Goal: Check status

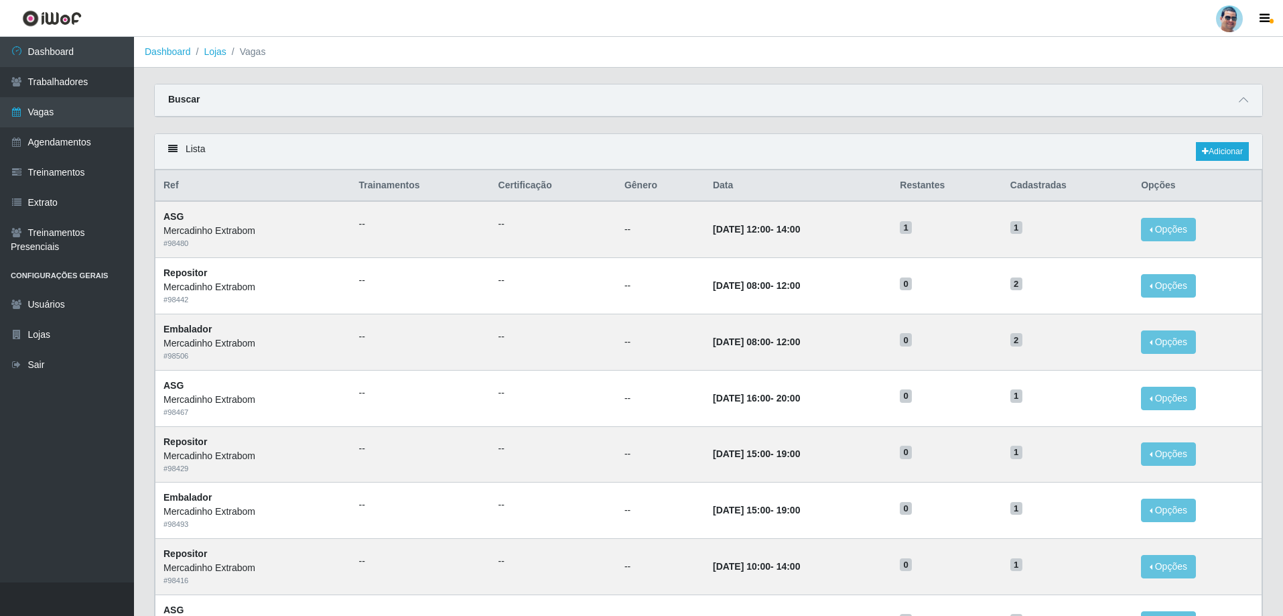
click at [1252, 113] on div "Buscar" at bounding box center [709, 100] width 1108 height 32
click at [1251, 108] on div at bounding box center [1244, 99] width 16 height 15
click at [1243, 105] on icon at bounding box center [1243, 99] width 9 height 9
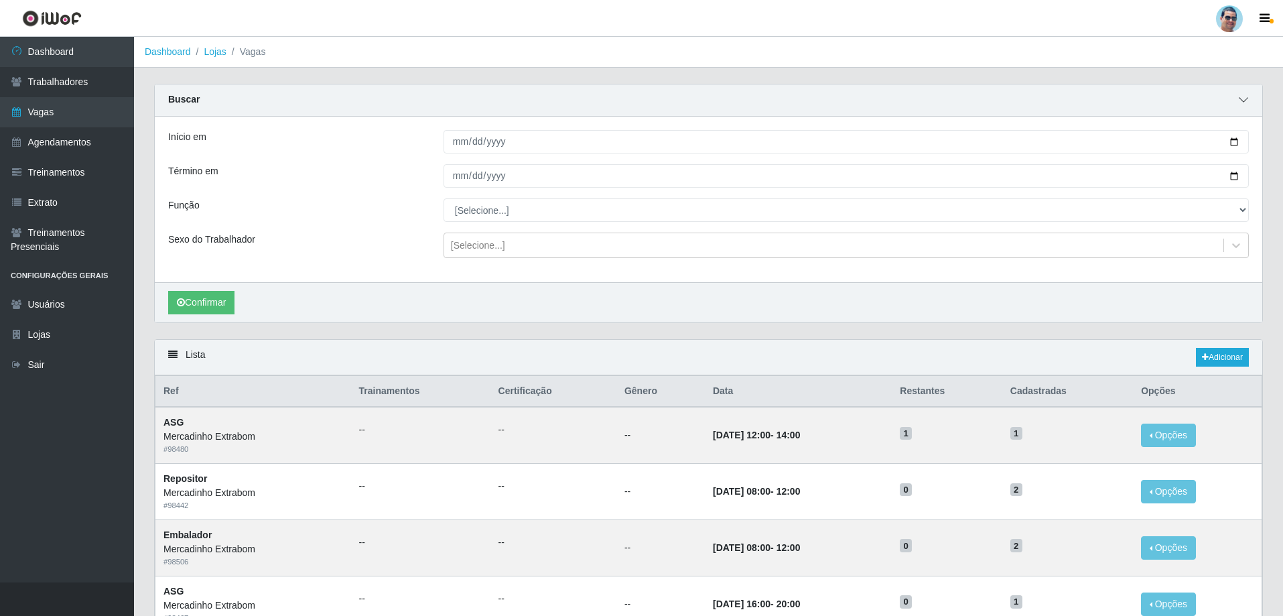
drag, startPoint x: 1247, startPoint y: 103, endPoint x: 414, endPoint y: 30, distance: 836.1
click at [1248, 103] on span at bounding box center [1244, 99] width 16 height 15
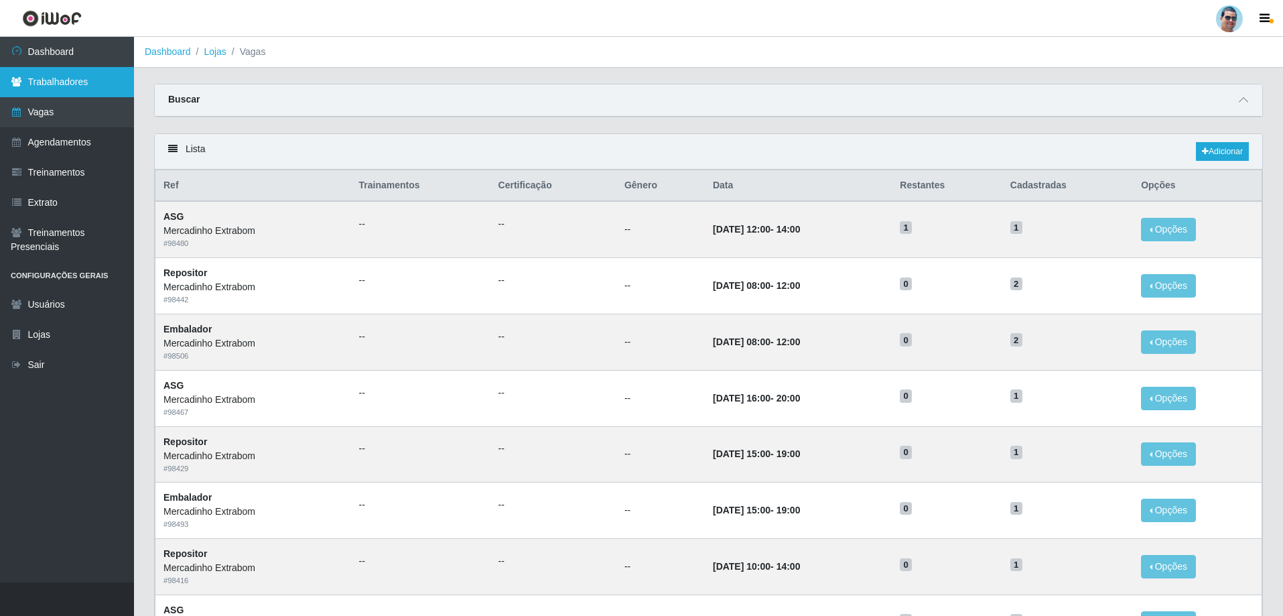
click at [103, 76] on link "Trabalhadores" at bounding box center [67, 82] width 134 height 30
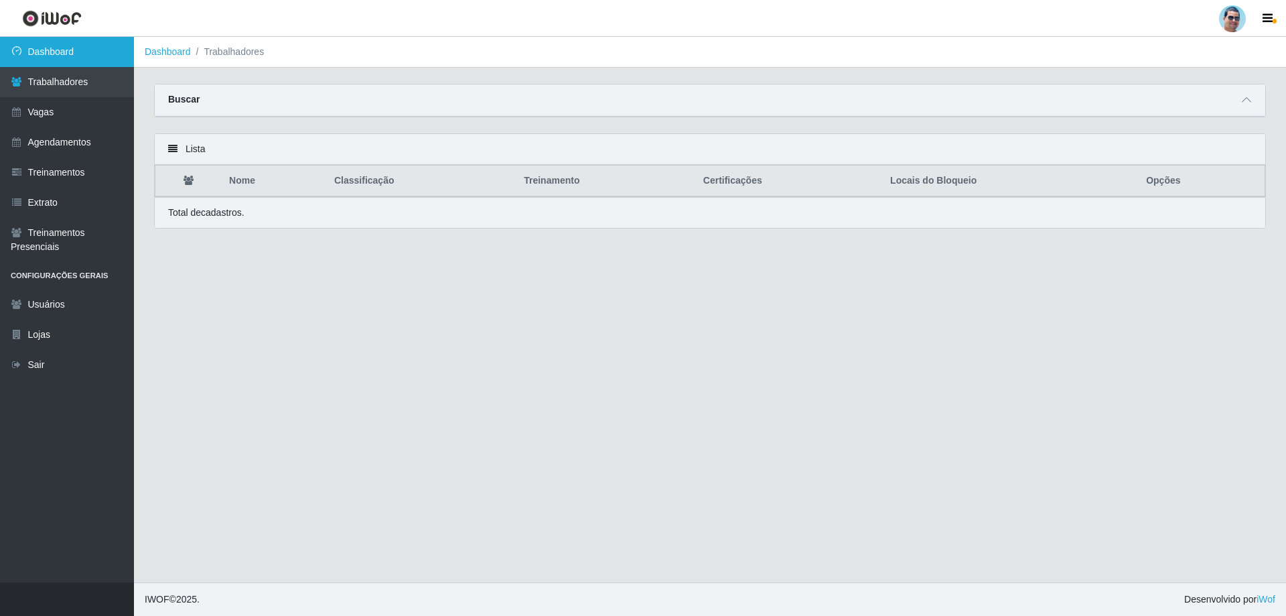
click at [103, 62] on link "Dashboard" at bounding box center [67, 52] width 134 height 30
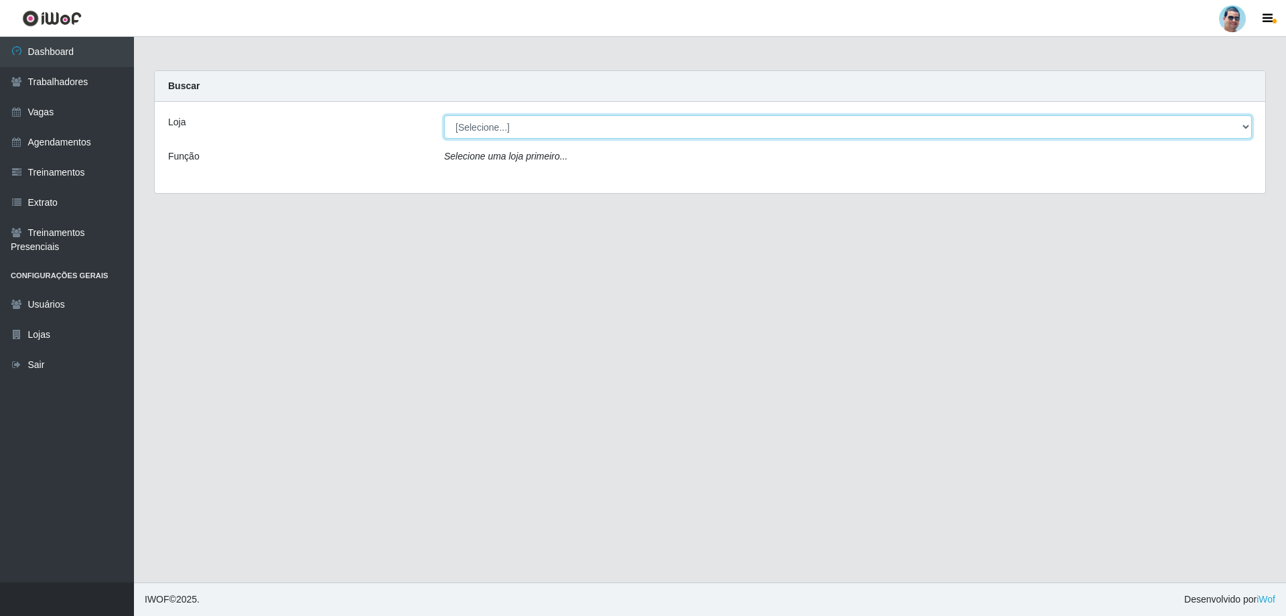
click at [1149, 135] on select "[Selecione...] Mercadinho Extrabom" at bounding box center [848, 126] width 808 height 23
select select "175"
click at [444, 115] on select "[Selecione...] Mercadinho Extrabom" at bounding box center [848, 126] width 808 height 23
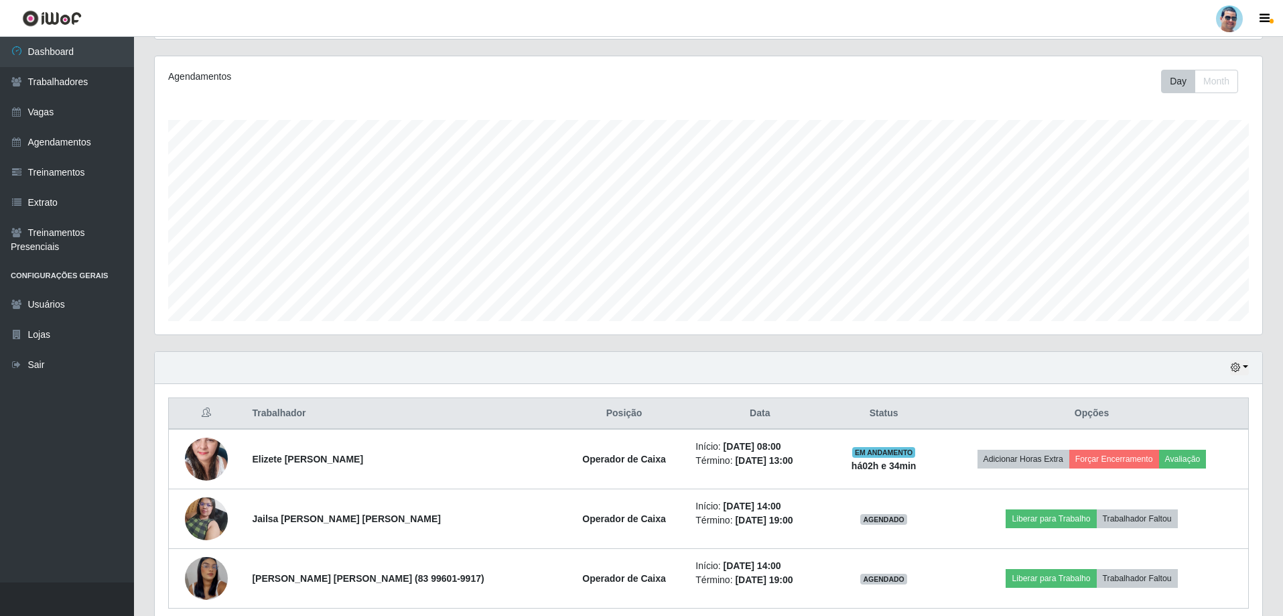
scroll to position [214, 0]
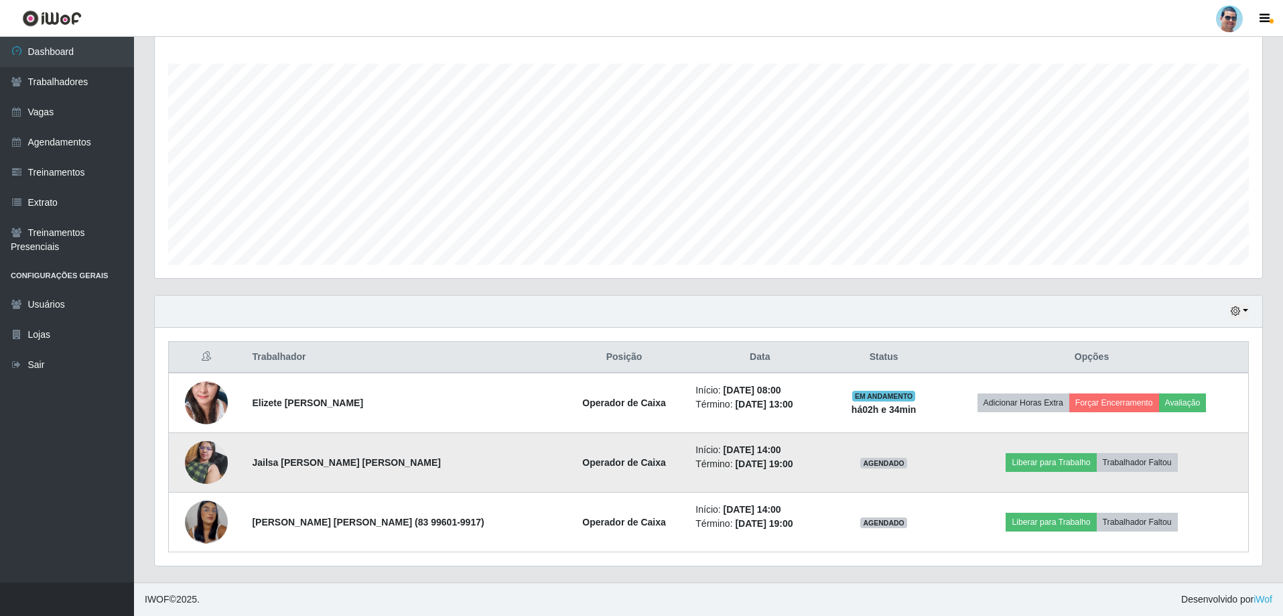
click at [221, 459] on img at bounding box center [206, 462] width 43 height 57
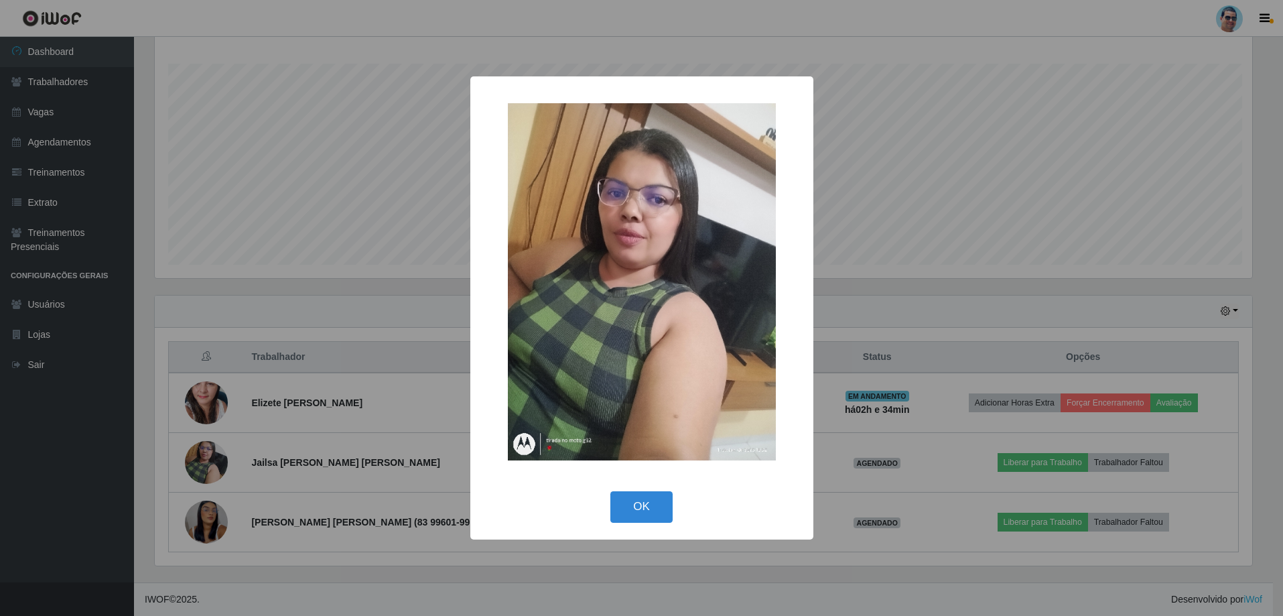
scroll to position [278, 1101]
click at [652, 501] on button "OK" at bounding box center [643, 506] width 62 height 31
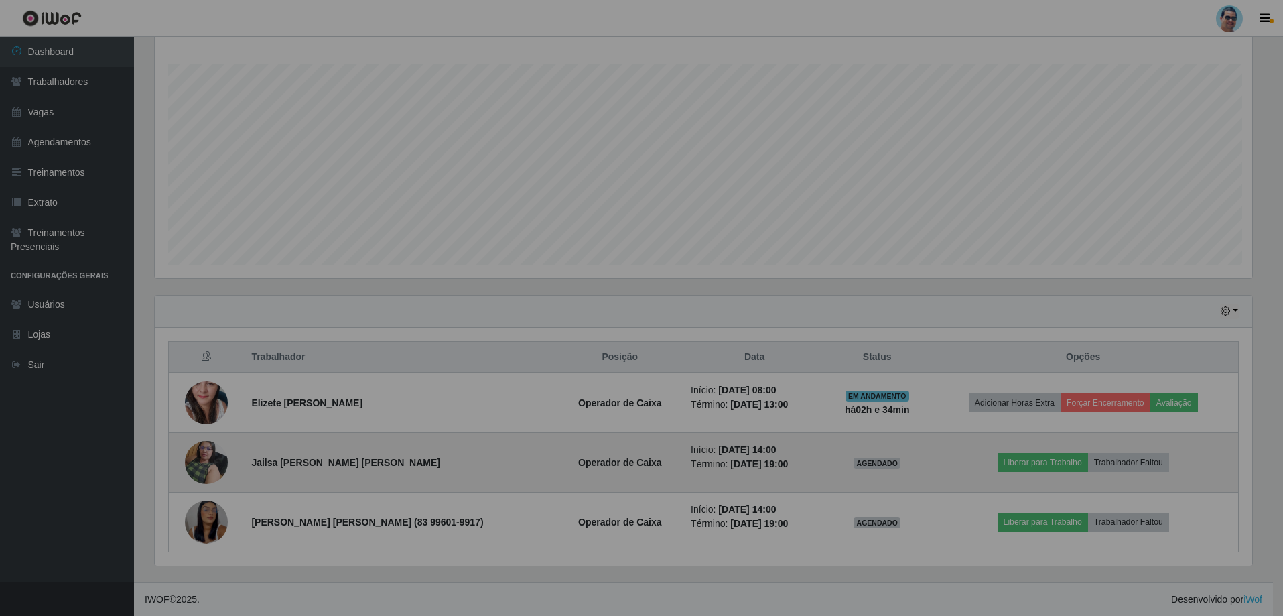
scroll to position [278, 1108]
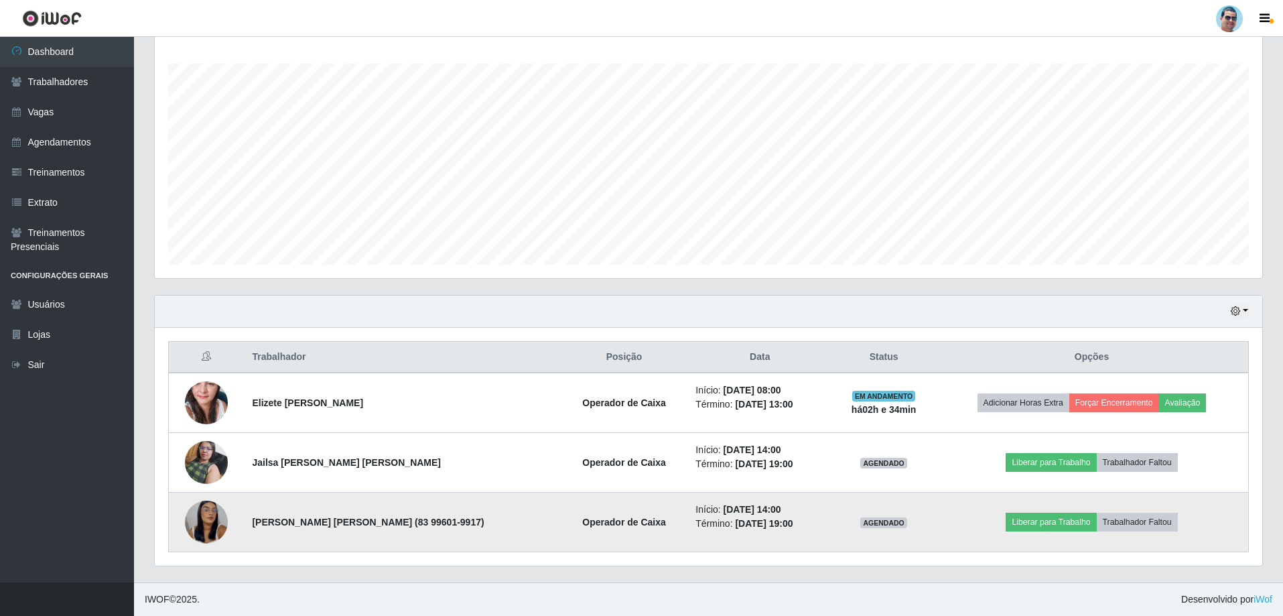
click at [184, 521] on td at bounding box center [207, 522] width 76 height 60
click at [196, 522] on img at bounding box center [206, 522] width 43 height 93
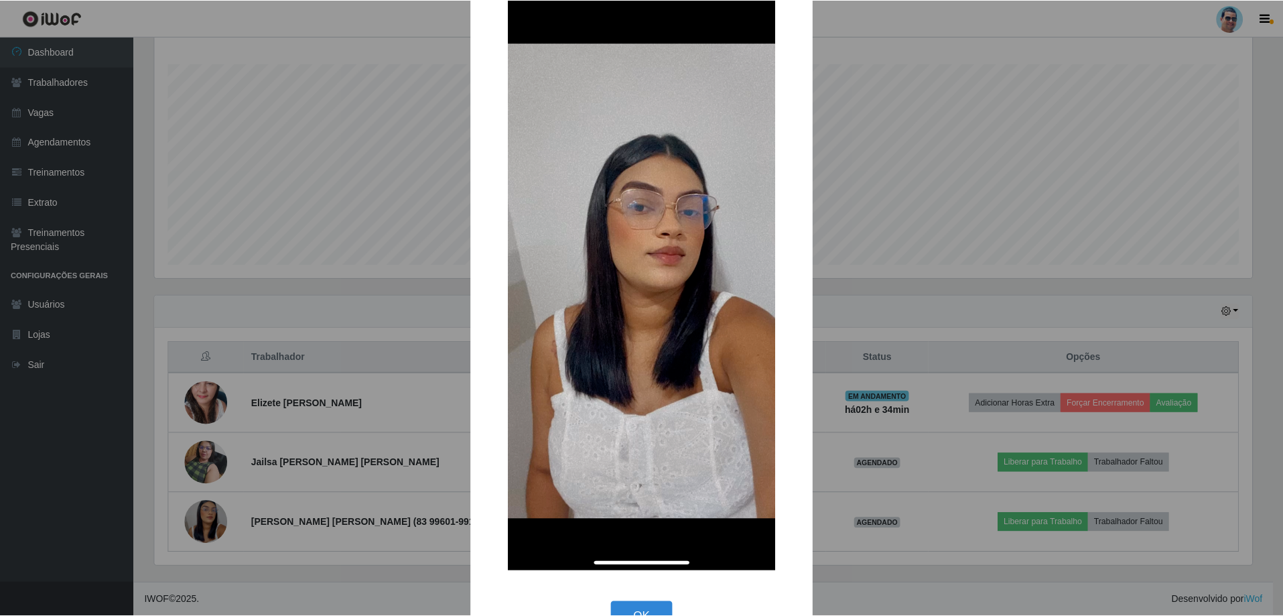
scroll to position [82, 0]
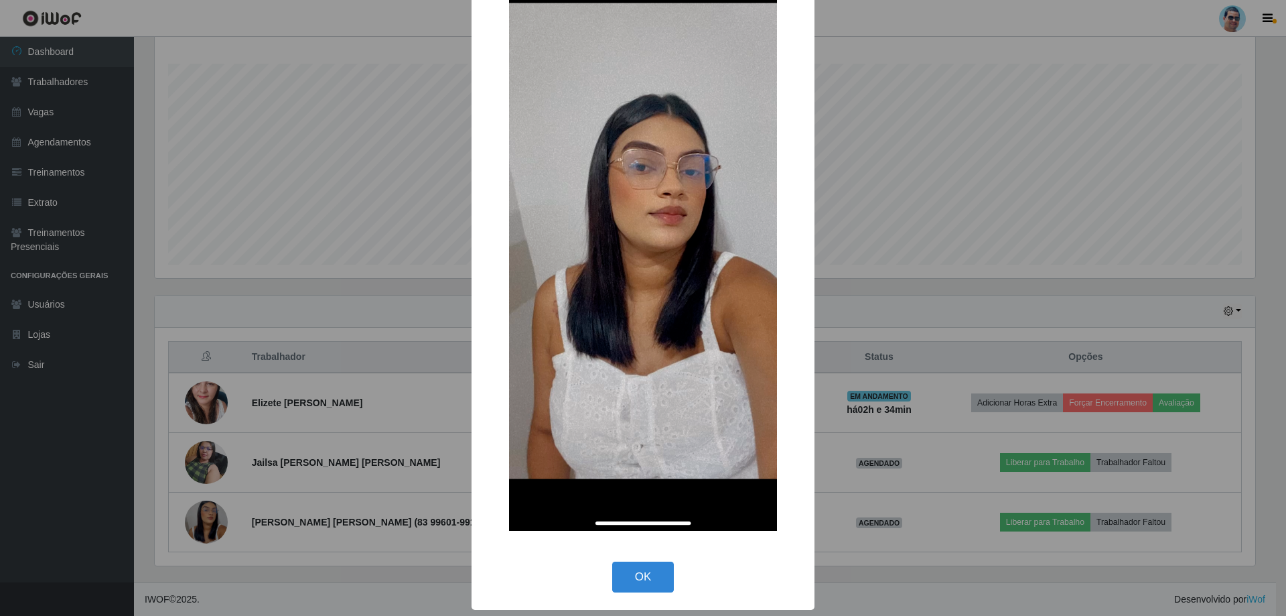
click at [657, 568] on button "OK" at bounding box center [643, 576] width 62 height 31
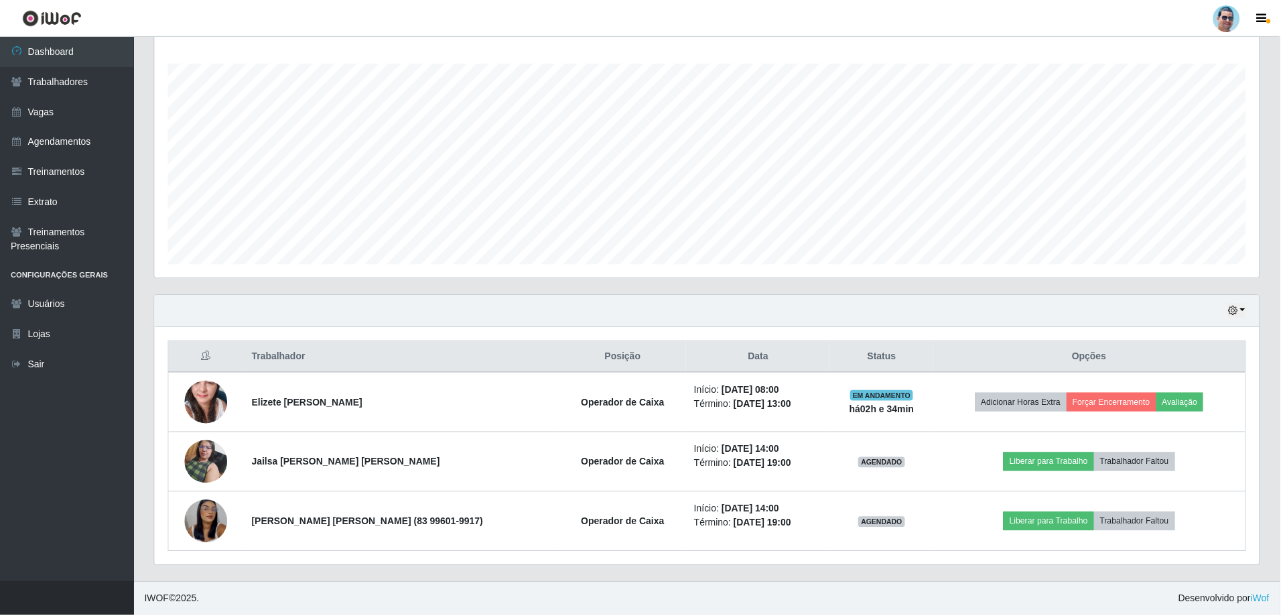
scroll to position [278, 1108]
